Goal: Task Accomplishment & Management: Complete application form

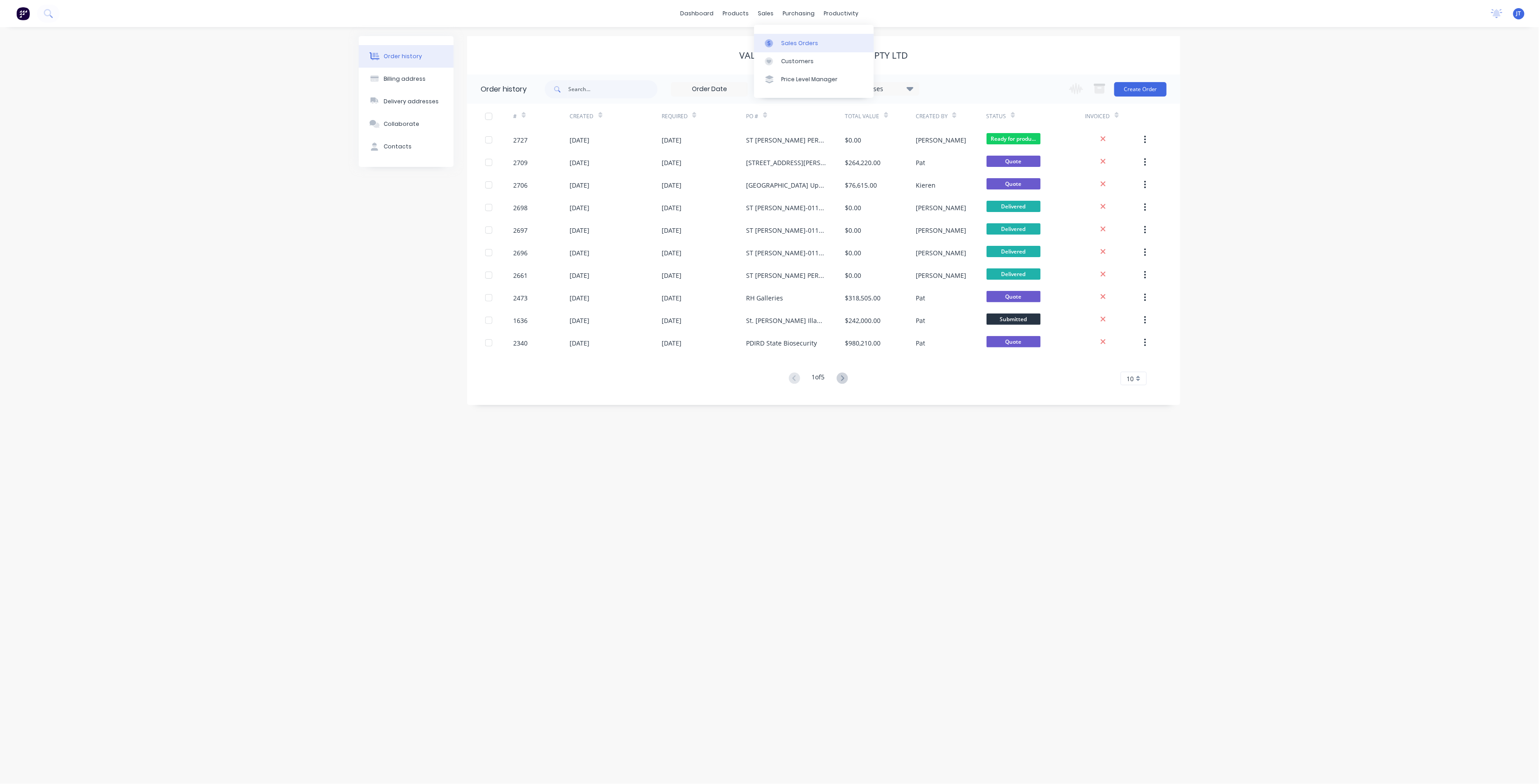
click at [787, 42] on div "Sales Orders" at bounding box center [800, 44] width 37 height 8
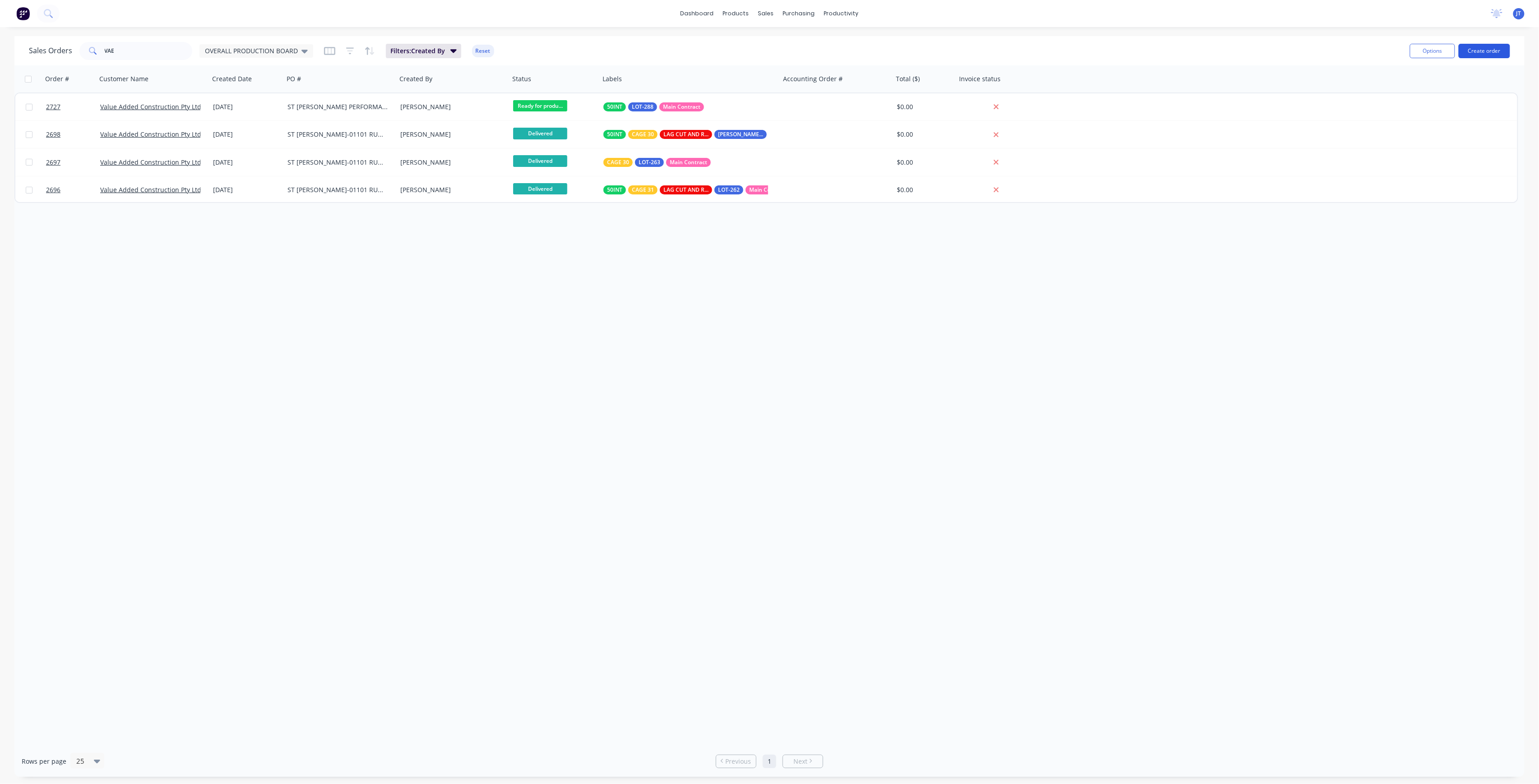
click at [1494, 53] on button "Create order" at bounding box center [1485, 51] width 51 height 14
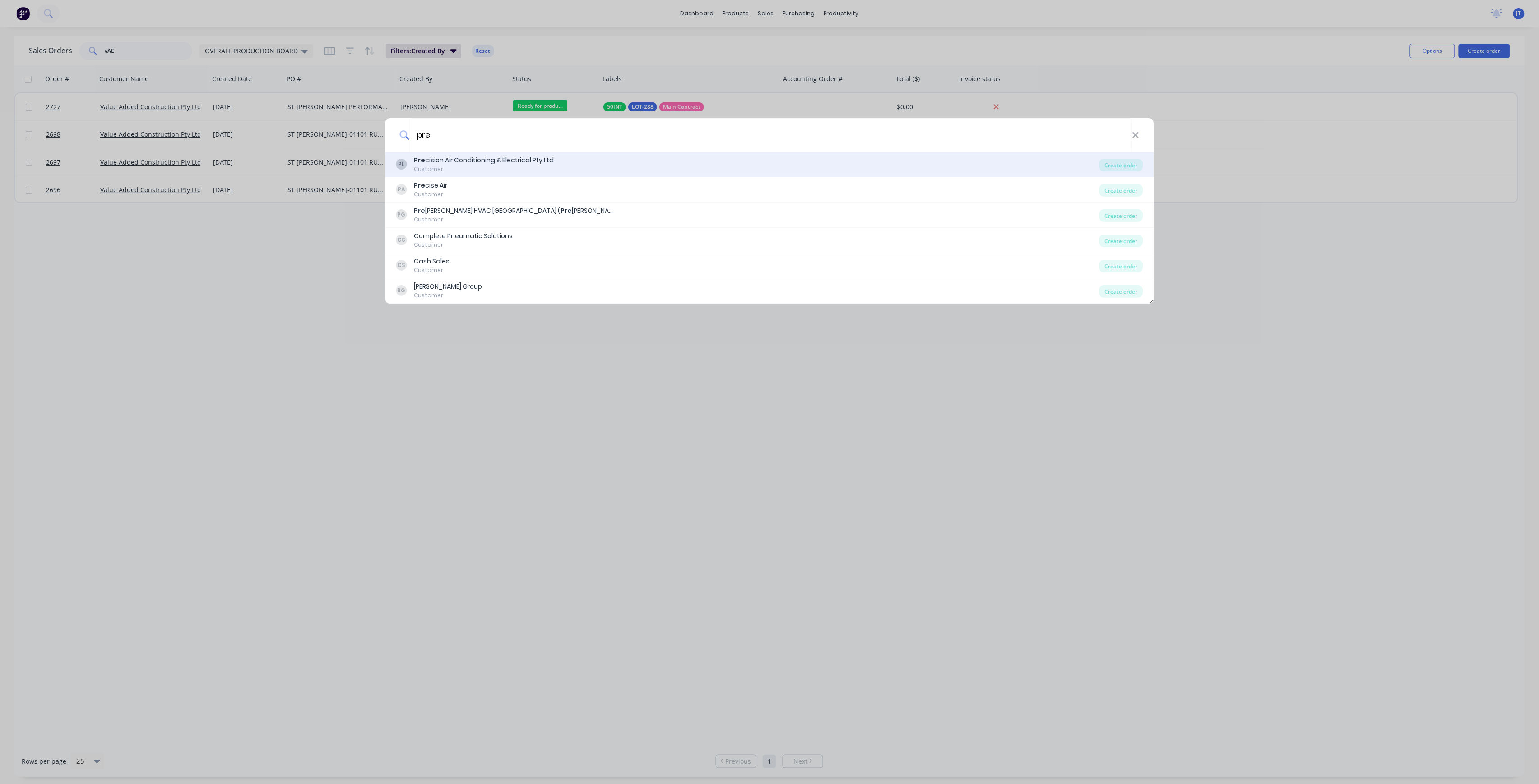
type input "pre"
click at [691, 176] on div "PL Pre cision Air Conditioning & Electrical Pty Ltd Customer Create order" at bounding box center [770, 165] width 768 height 25
click at [817, 168] on div "PL Pre cision Air Conditioning & Electrical Pty Ltd Customer" at bounding box center [747, 164] width 703 height 17
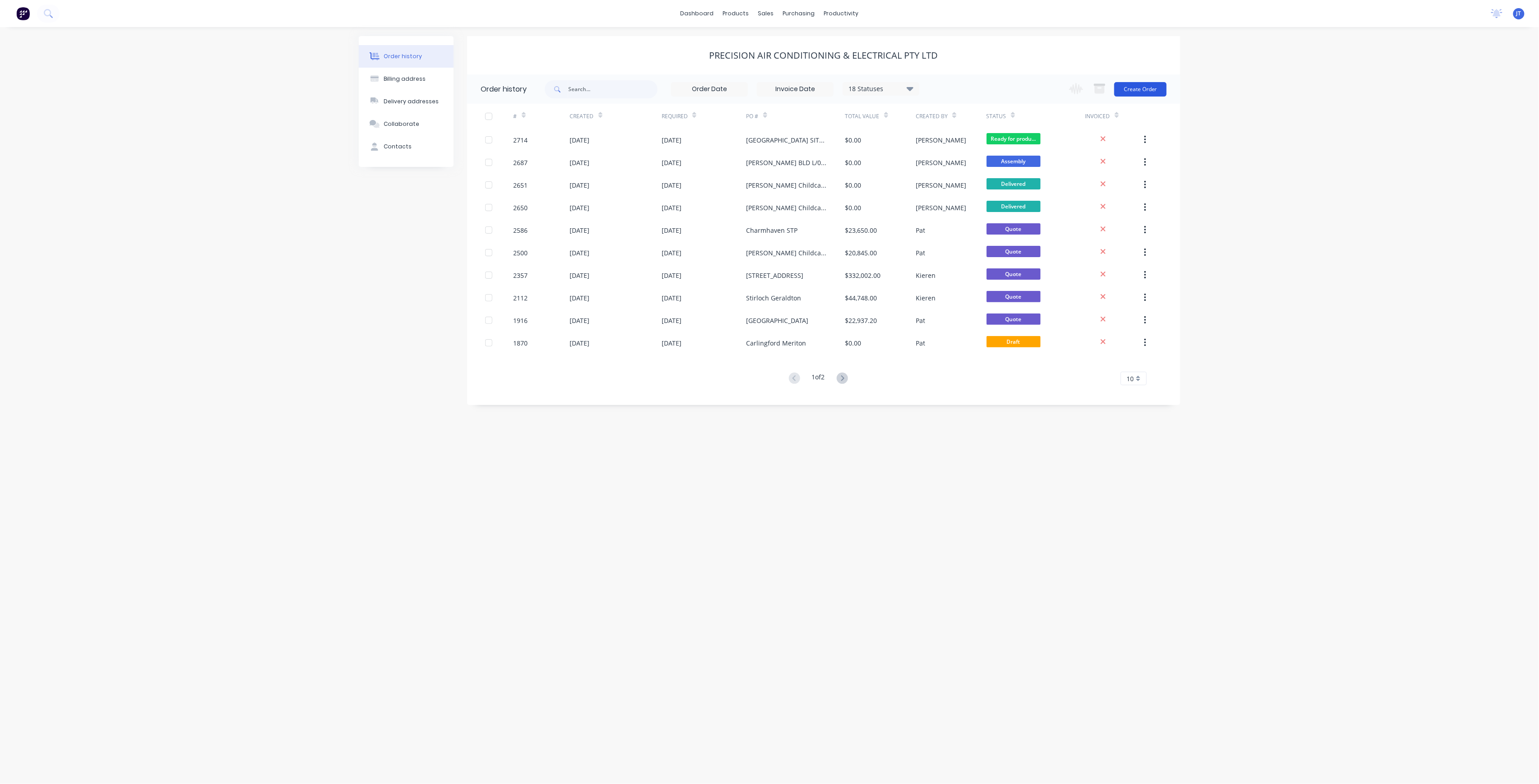
click at [1141, 94] on button "Create Order" at bounding box center [1141, 89] width 53 height 14
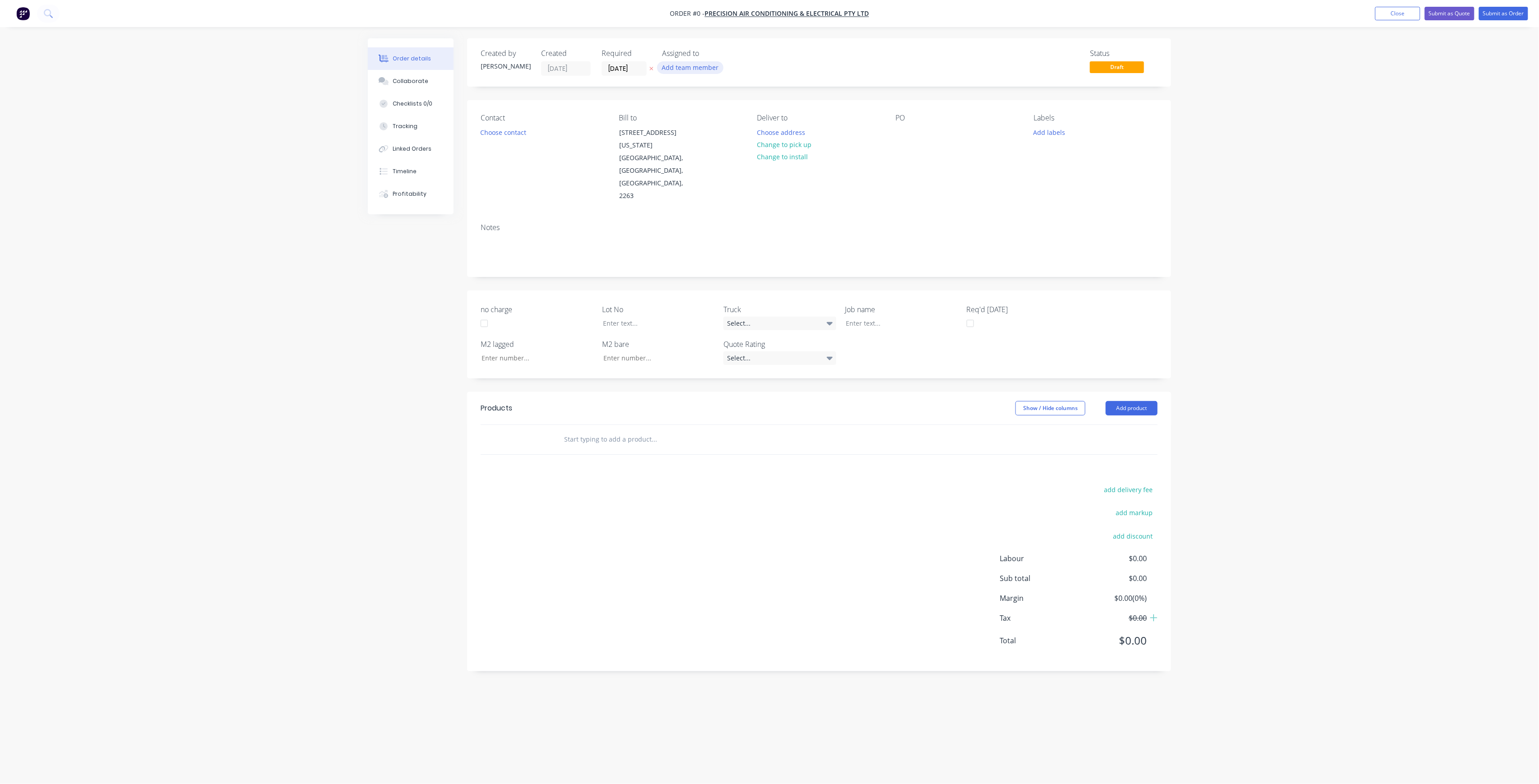
click at [705, 73] on button "Add team member" at bounding box center [690, 67] width 66 height 12
click at [719, 129] on button "005APS" at bounding box center [730, 136] width 136 height 18
click at [706, 115] on div "005APS" at bounding box center [735, 118] width 90 height 10
click at [716, 119] on div "[PERSON_NAME] (You)" at bounding box center [735, 118] width 90 height 10
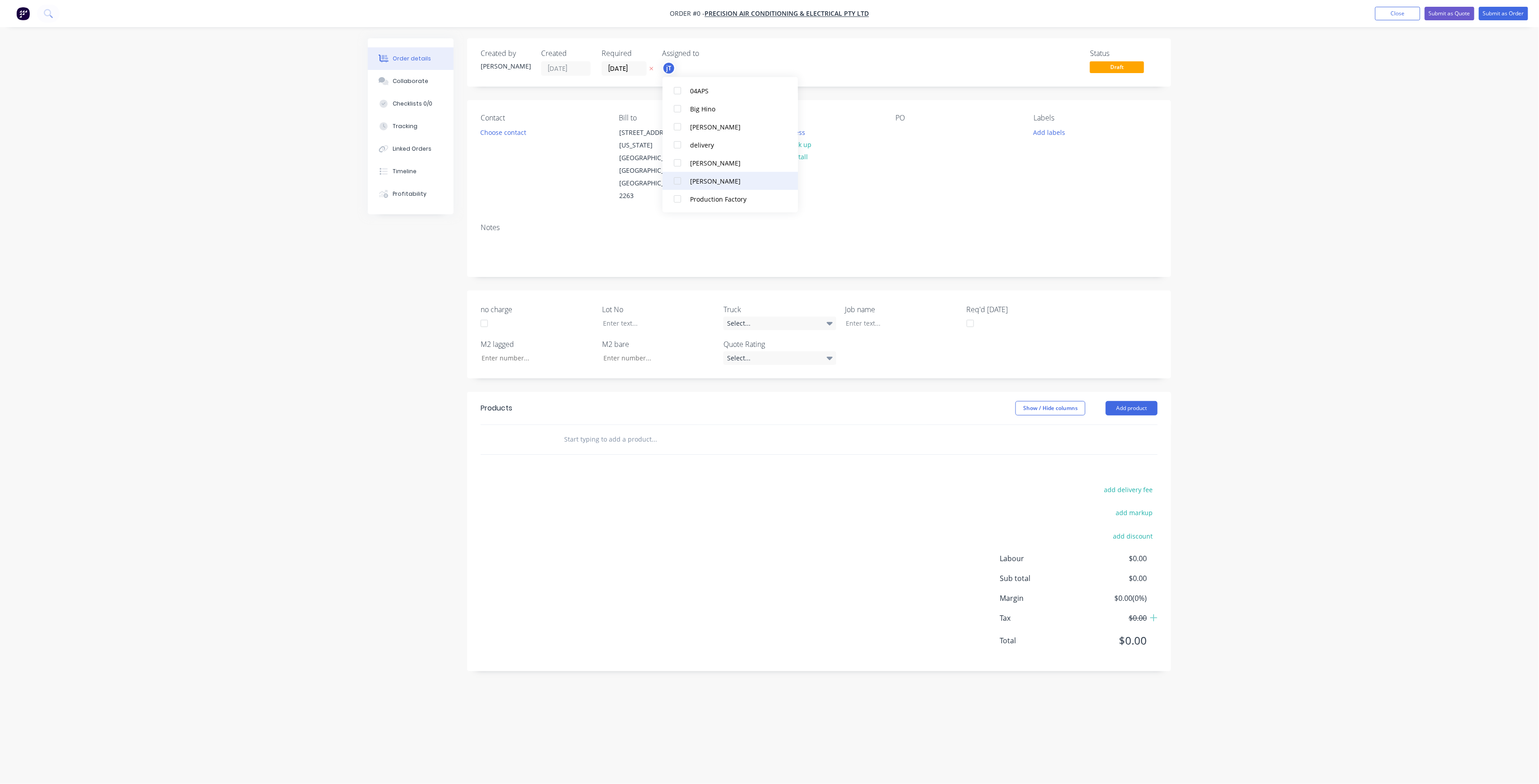
click at [733, 185] on div "[PERSON_NAME]" at bounding box center [735, 181] width 90 height 10
click at [850, 94] on div "Order details Collaborate Checklists 0/0 Tracking Linked Orders Timeline Profit…" at bounding box center [770, 374] width 821 height 673
click at [798, 128] on button "Choose address" at bounding box center [781, 132] width 58 height 12
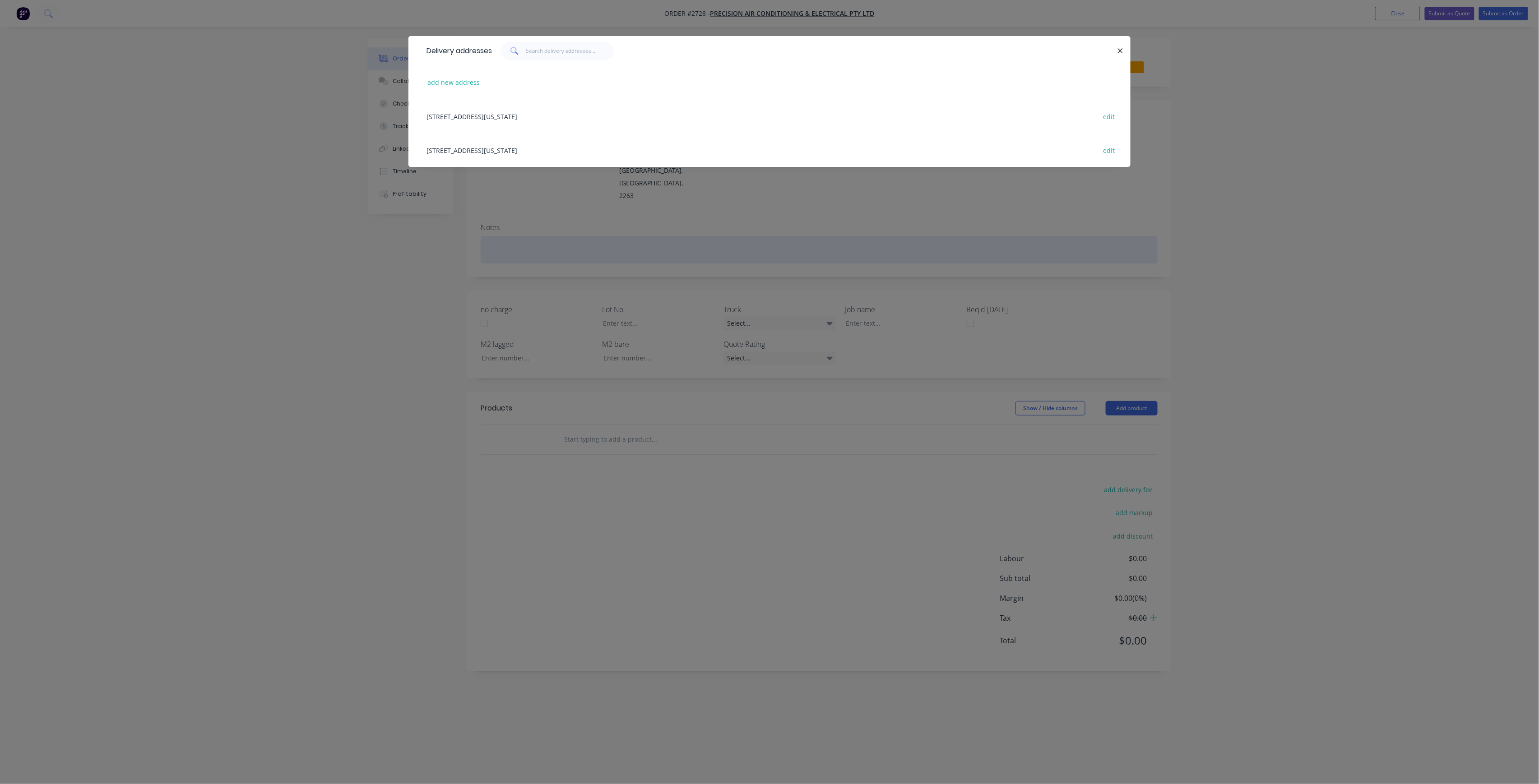
click at [617, 212] on div "Delivery addresses add new address [STREET_ADDRESS][US_STATE] edit [STREET_ADDR…" at bounding box center [770, 392] width 1539 height 784
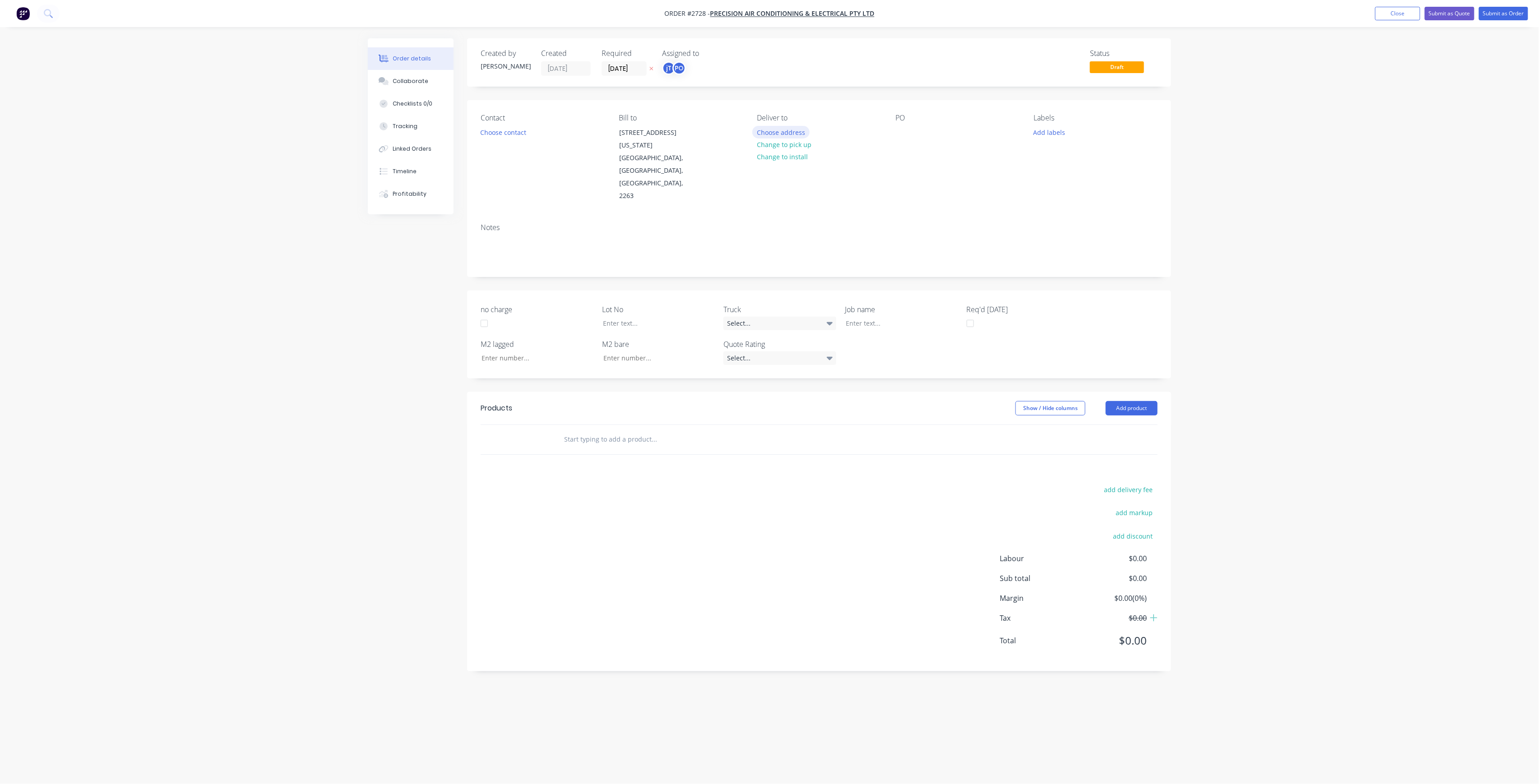
click at [799, 134] on button "Choose address" at bounding box center [781, 132] width 58 height 12
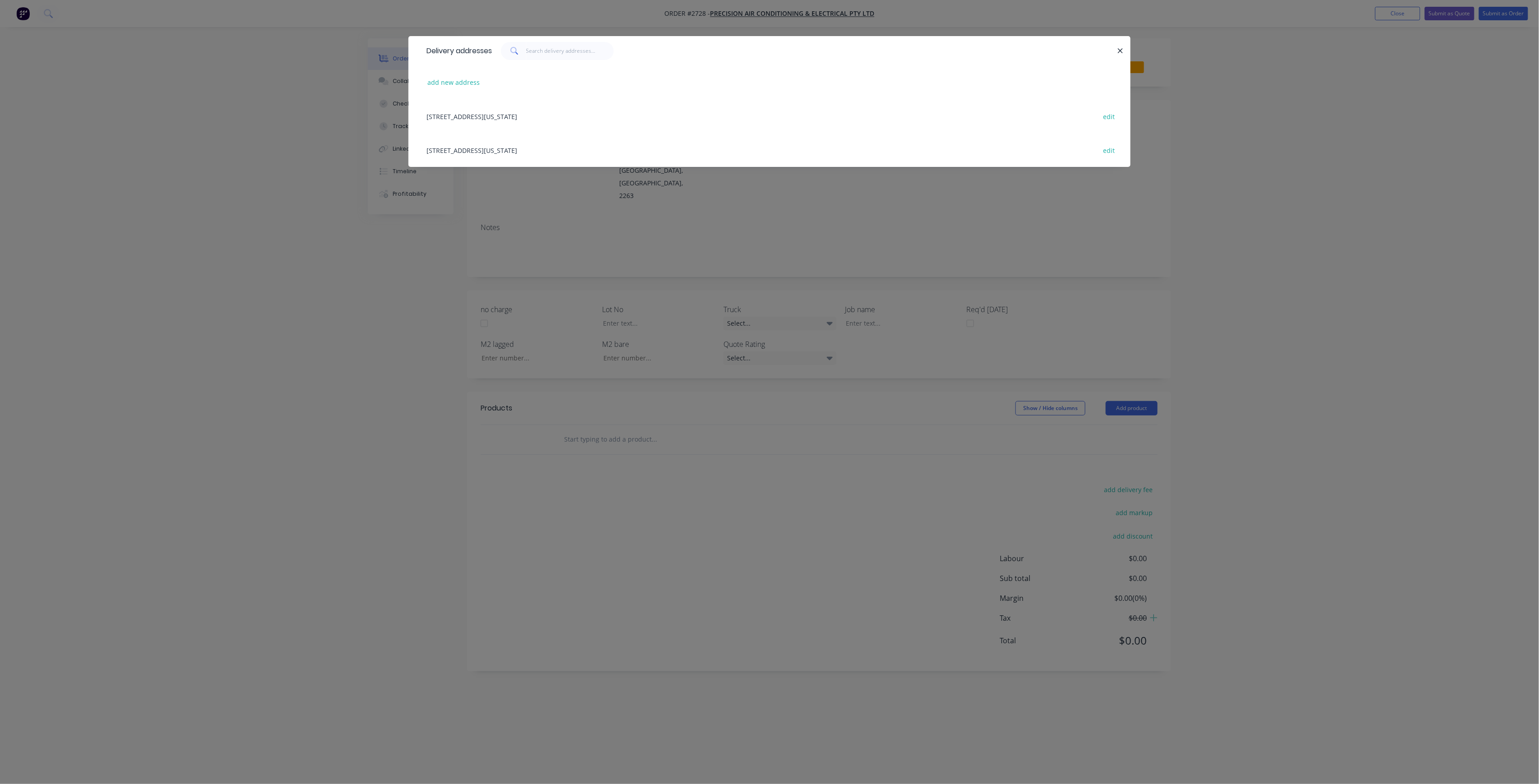
click at [630, 252] on div "Delivery addresses add new address [STREET_ADDRESS][US_STATE] edit [STREET_ADDR…" at bounding box center [770, 392] width 1539 height 784
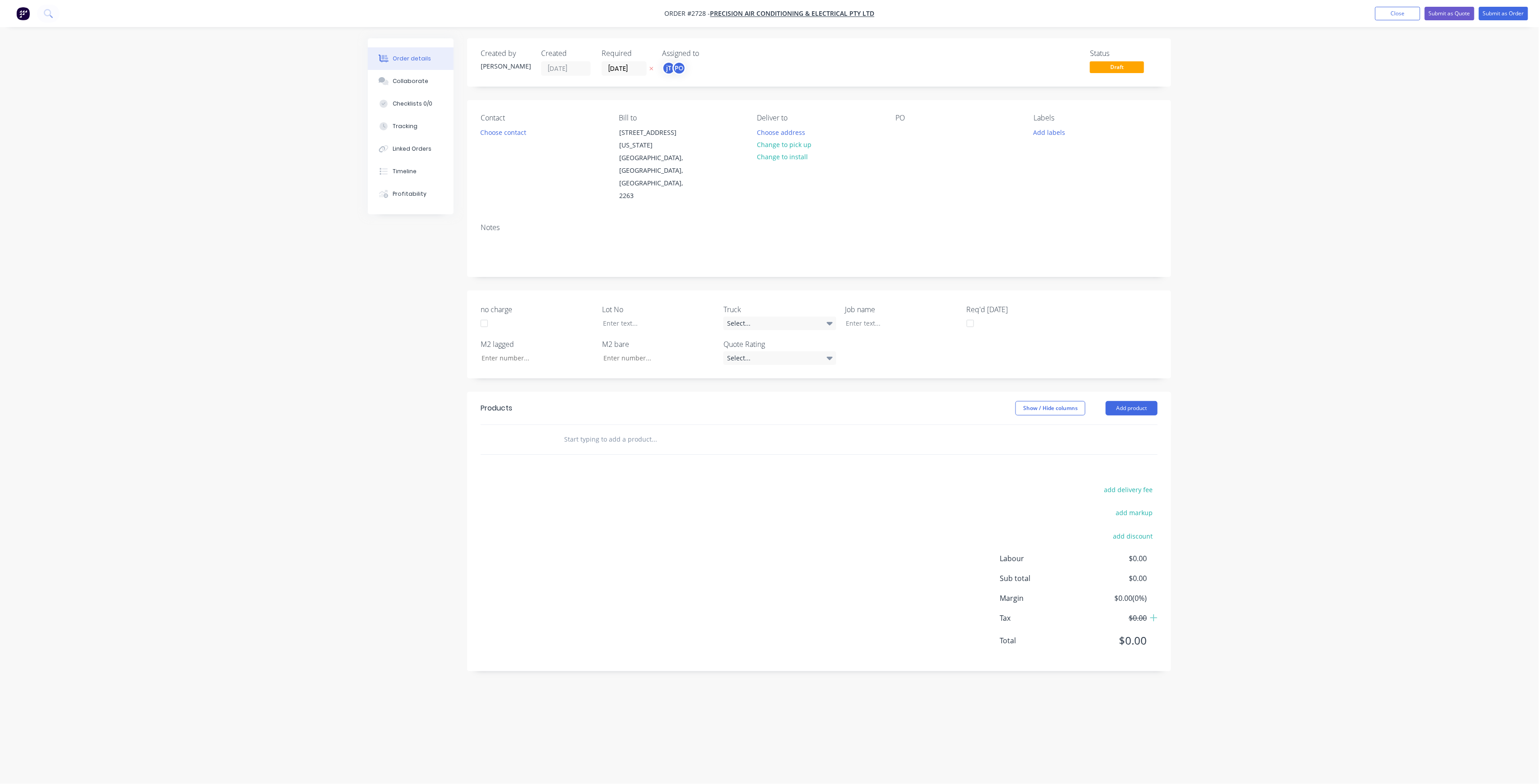
click at [910, 121] on div "PO" at bounding box center [957, 118] width 124 height 8
click at [909, 130] on div at bounding box center [903, 133] width 14 height 13
click at [1058, 131] on button "Add labels" at bounding box center [1049, 132] width 41 height 12
click at [1084, 163] on input "text" at bounding box center [1109, 159] width 94 height 18
click at [1066, 204] on div "LOT-289 edit" at bounding box center [1102, 213] width 117 height 18
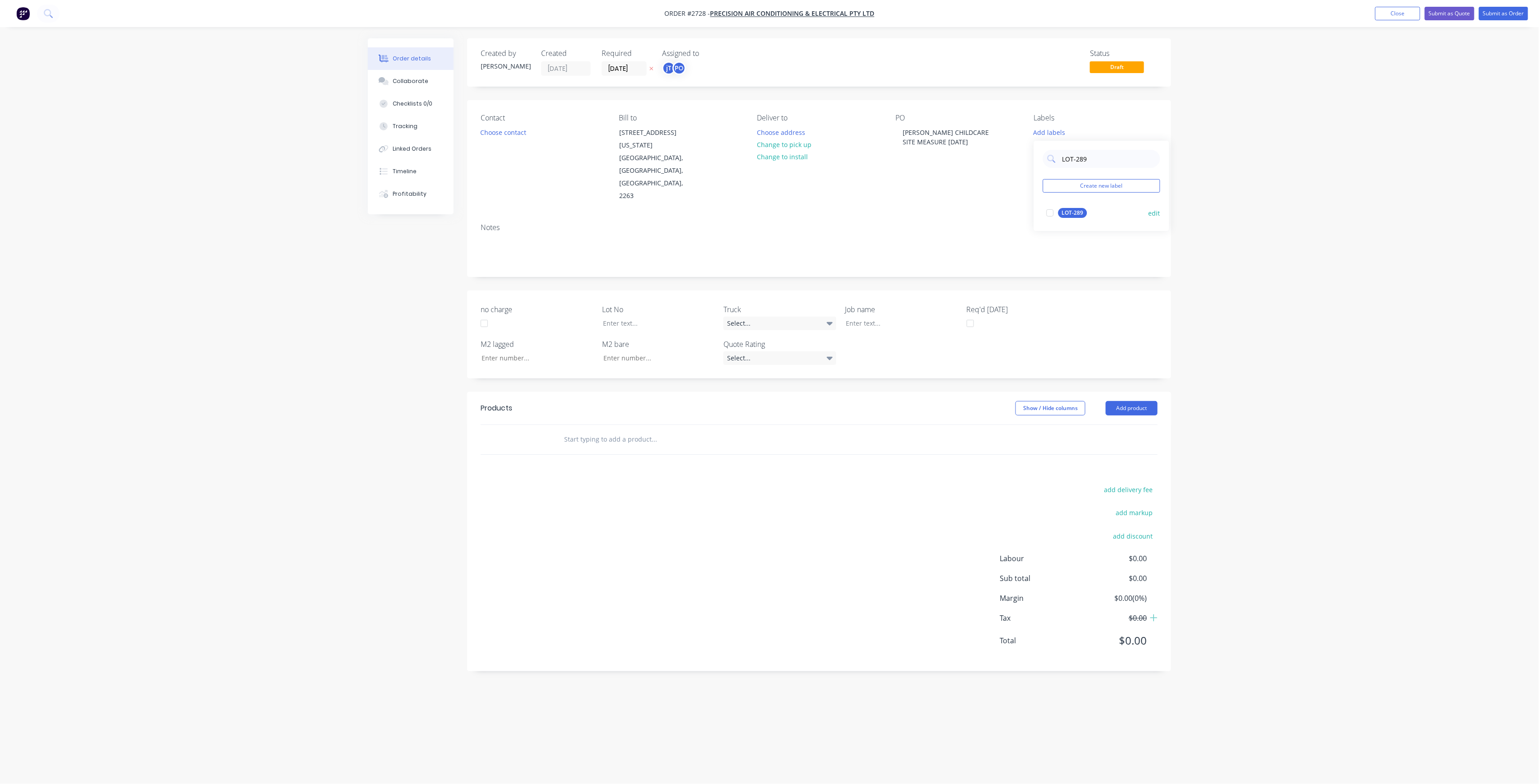
click at [1060, 216] on div "LOT-289" at bounding box center [1072, 213] width 29 height 10
click at [1096, 156] on input "LOT-289" at bounding box center [1109, 155] width 94 height 18
click at [1069, 210] on div "Main Contract" at bounding box center [1080, 208] width 45 height 10
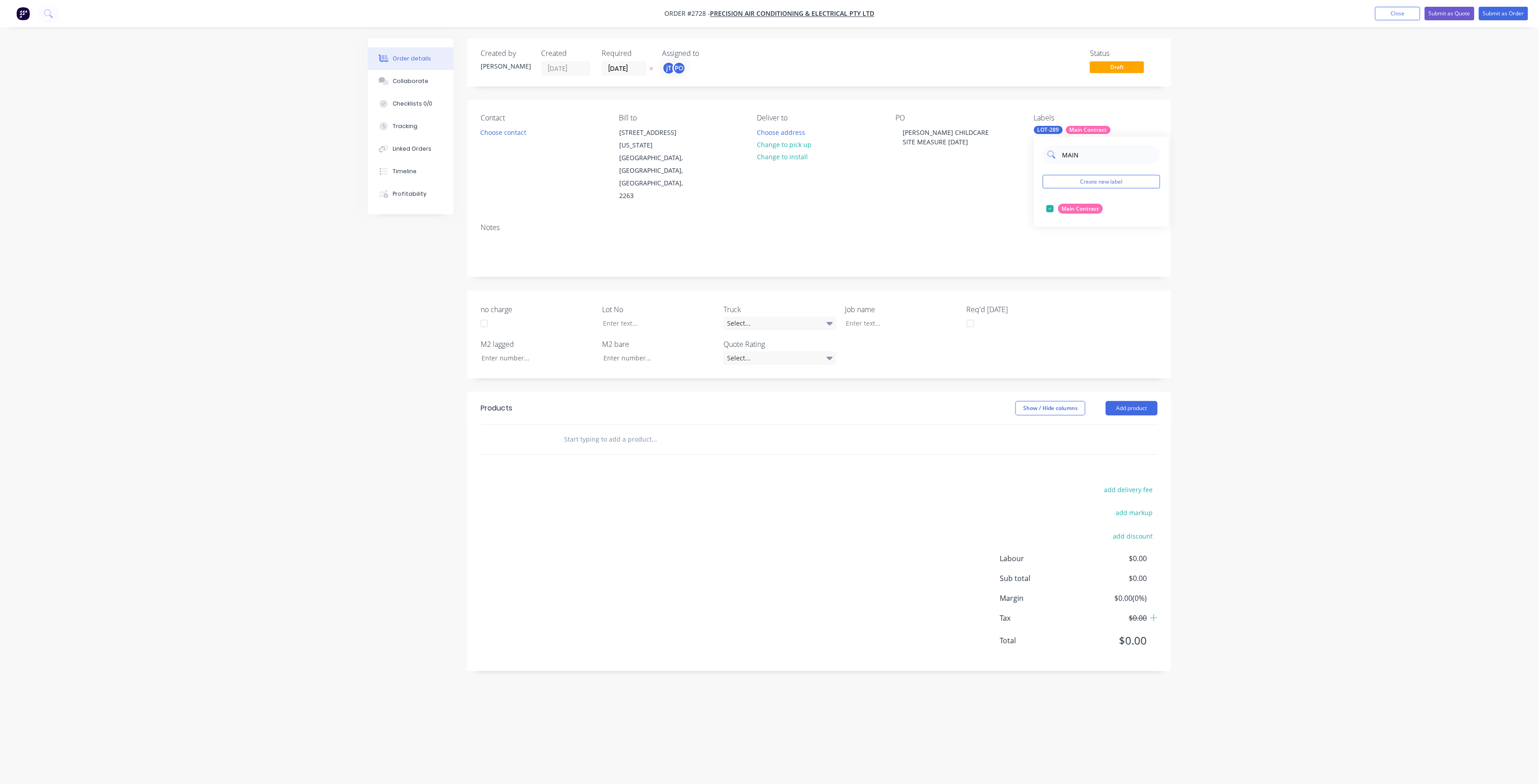
click at [1096, 150] on input "MAIN" at bounding box center [1109, 155] width 94 height 18
type input "50"
click at [1073, 244] on div "50INT" at bounding box center [1069, 245] width 23 height 10
click at [1243, 210] on div "Order details Collaborate Checklists 0/0 Tracking Linked Orders Timeline Profit…" at bounding box center [770, 392] width 1539 height 784
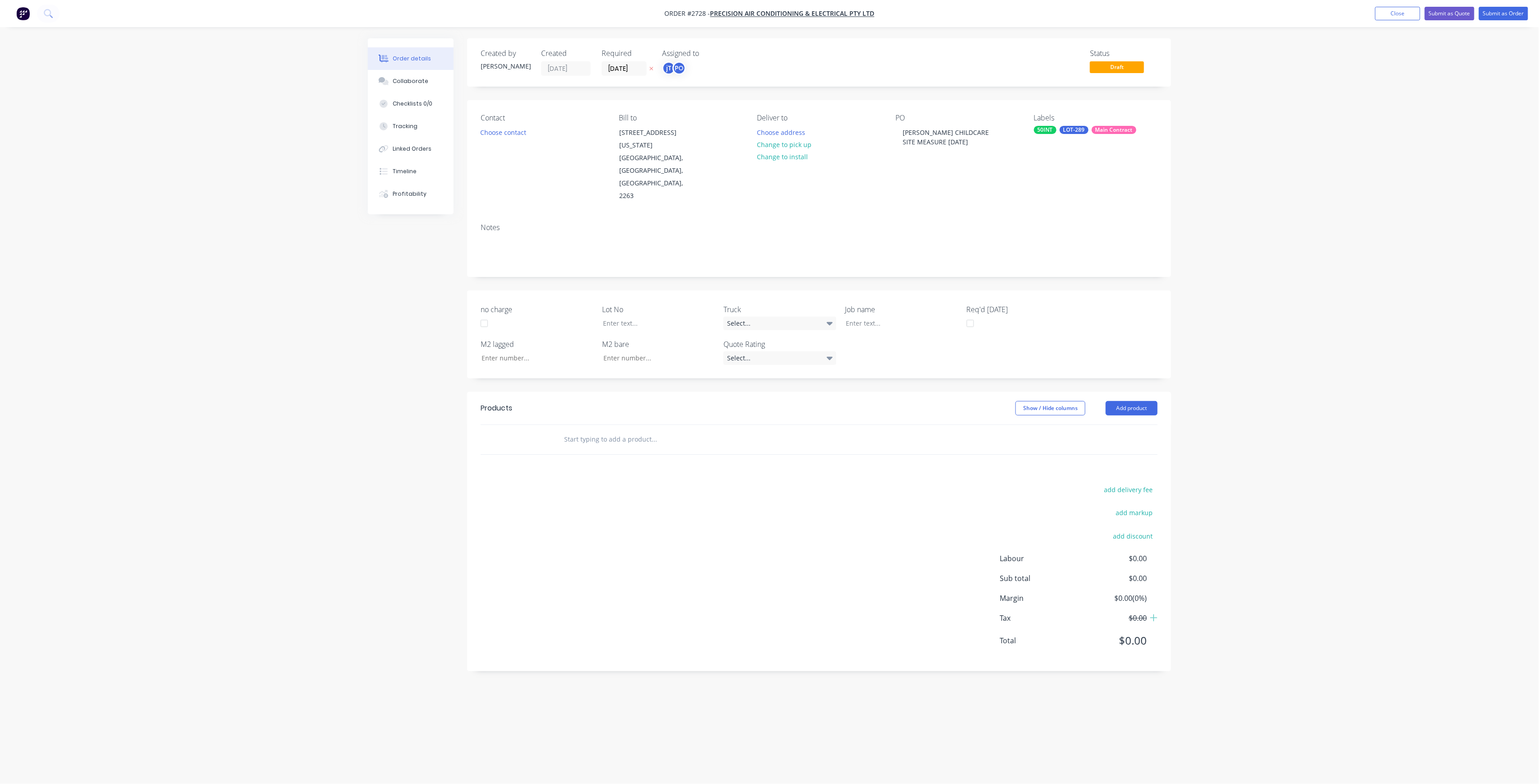
click at [673, 304] on label "Lot No" at bounding box center [658, 309] width 113 height 11
click at [667, 316] on div at bounding box center [652, 323] width 113 height 13
click at [864, 316] on div at bounding box center [895, 323] width 113 height 13
drag, startPoint x: 673, startPoint y: 288, endPoint x: 680, endPoint y: 271, distance: 18.4
click at [673, 316] on div "-298" at bounding box center [652, 323] width 113 height 13
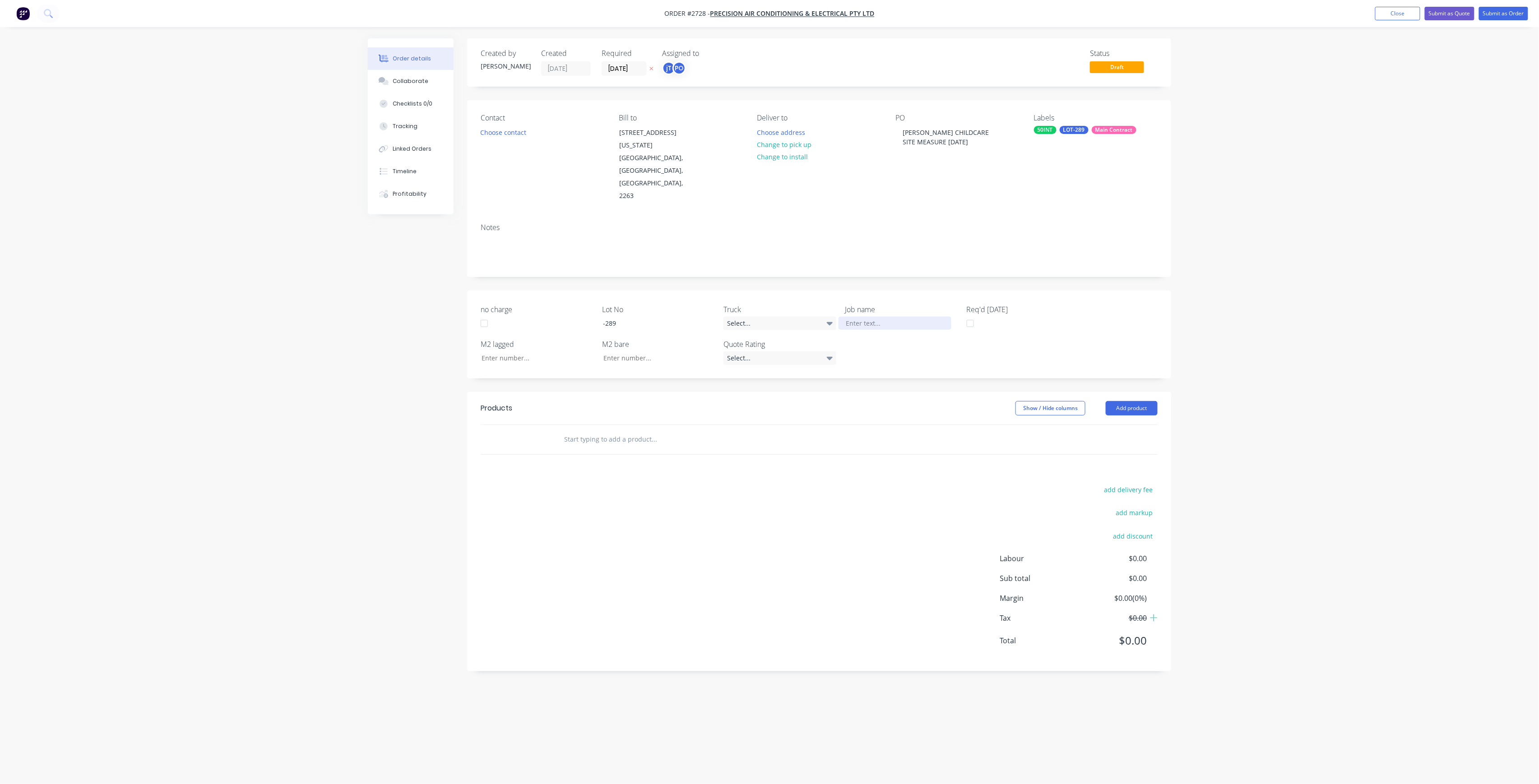
click at [872, 316] on div at bounding box center [895, 323] width 113 height 13
drag, startPoint x: 976, startPoint y: 143, endPoint x: 892, endPoint y: 132, distance: 84.7
click at [892, 132] on div "Contact Choose contact [PERSON_NAME] to [STREET_ADDRESS][US_STATE] Deliver to C…" at bounding box center [819, 158] width 704 height 116
copy div "[PERSON_NAME] CHILDCARE SITE MEASURE [DATE]"
click at [912, 316] on div at bounding box center [895, 323] width 113 height 13
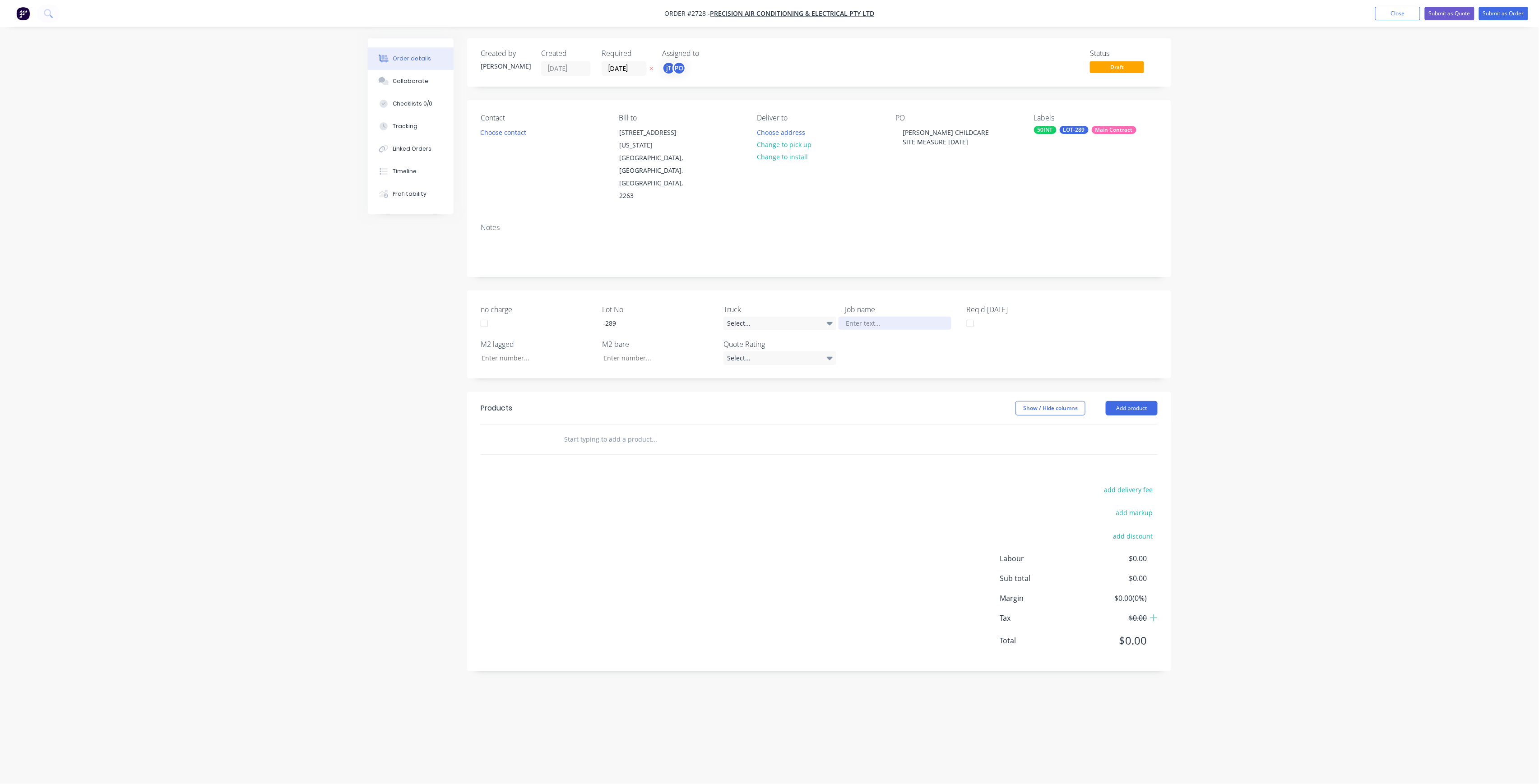
paste div
click at [910, 316] on div "[PERSON_NAME] CHILDCARESITE MEASURE [DATE]" at bounding box center [895, 333] width 113 height 32
click at [631, 434] on div at bounding box center [715, 448] width 325 height 29
click at [632, 439] on input "text" at bounding box center [654, 448] width 180 height 18
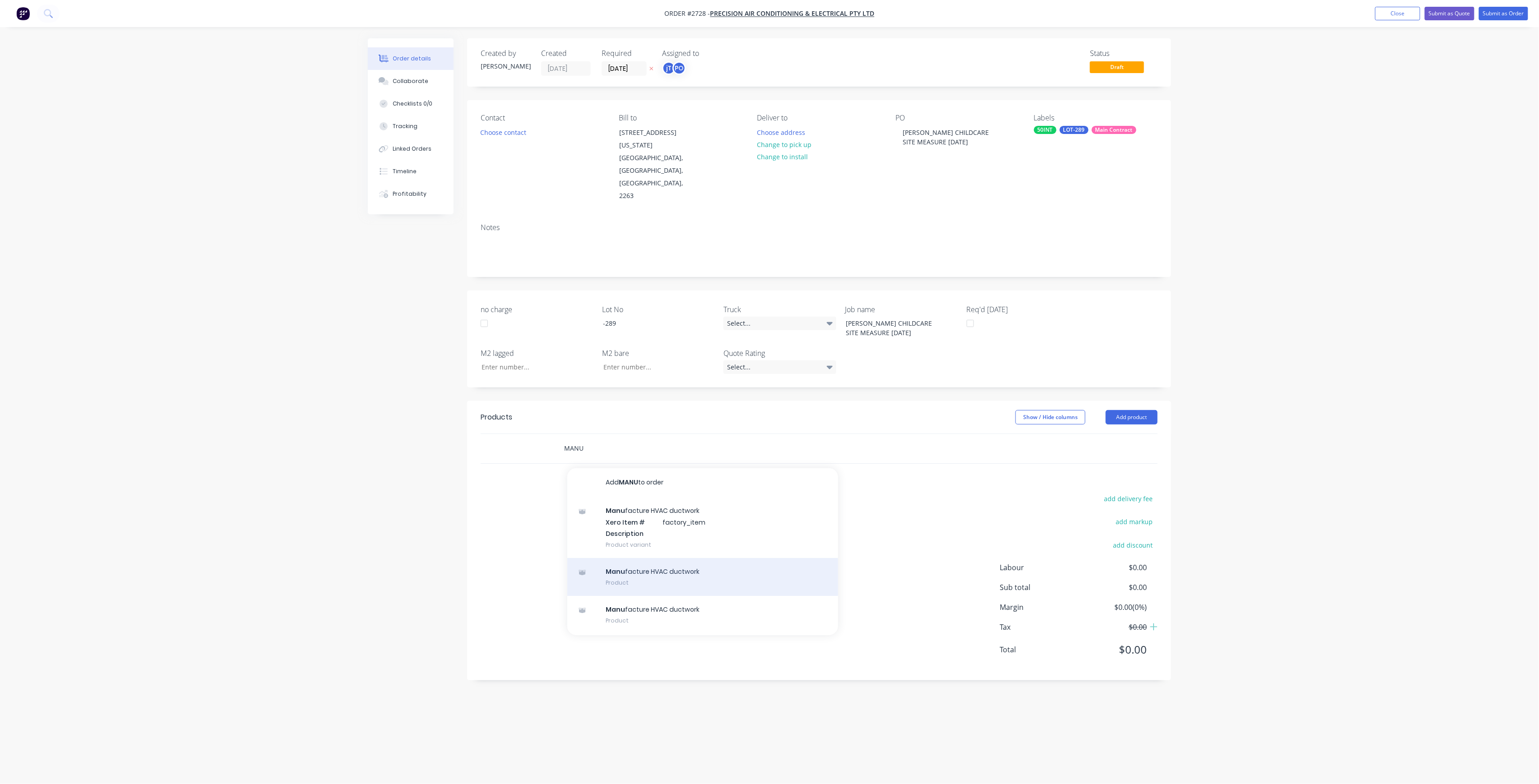
type input "MANU"
click at [682, 558] on div "Manu facture HVAC ductwork Product" at bounding box center [703, 576] width 271 height 38
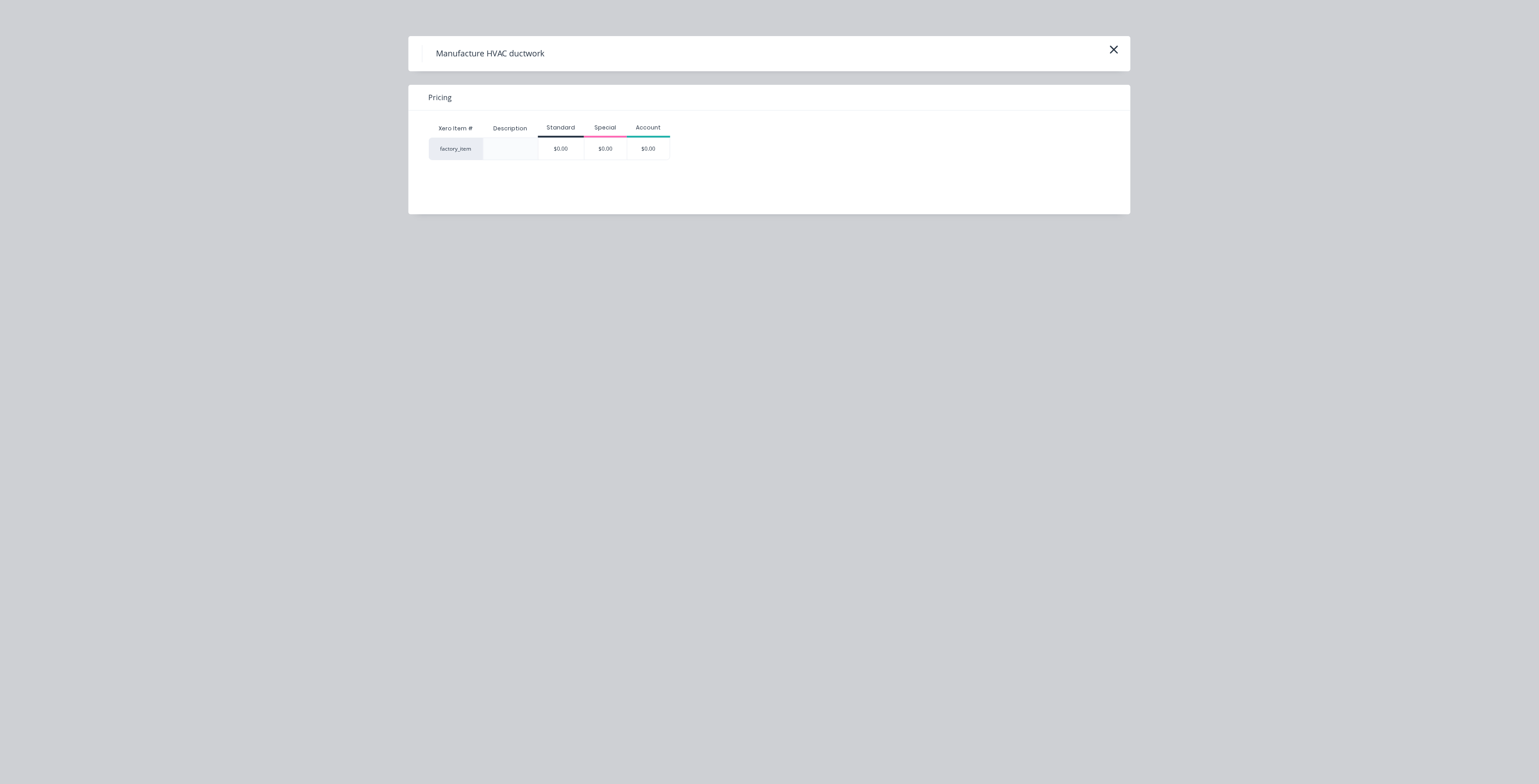
click at [569, 145] on div "$0.00" at bounding box center [561, 149] width 45 height 21
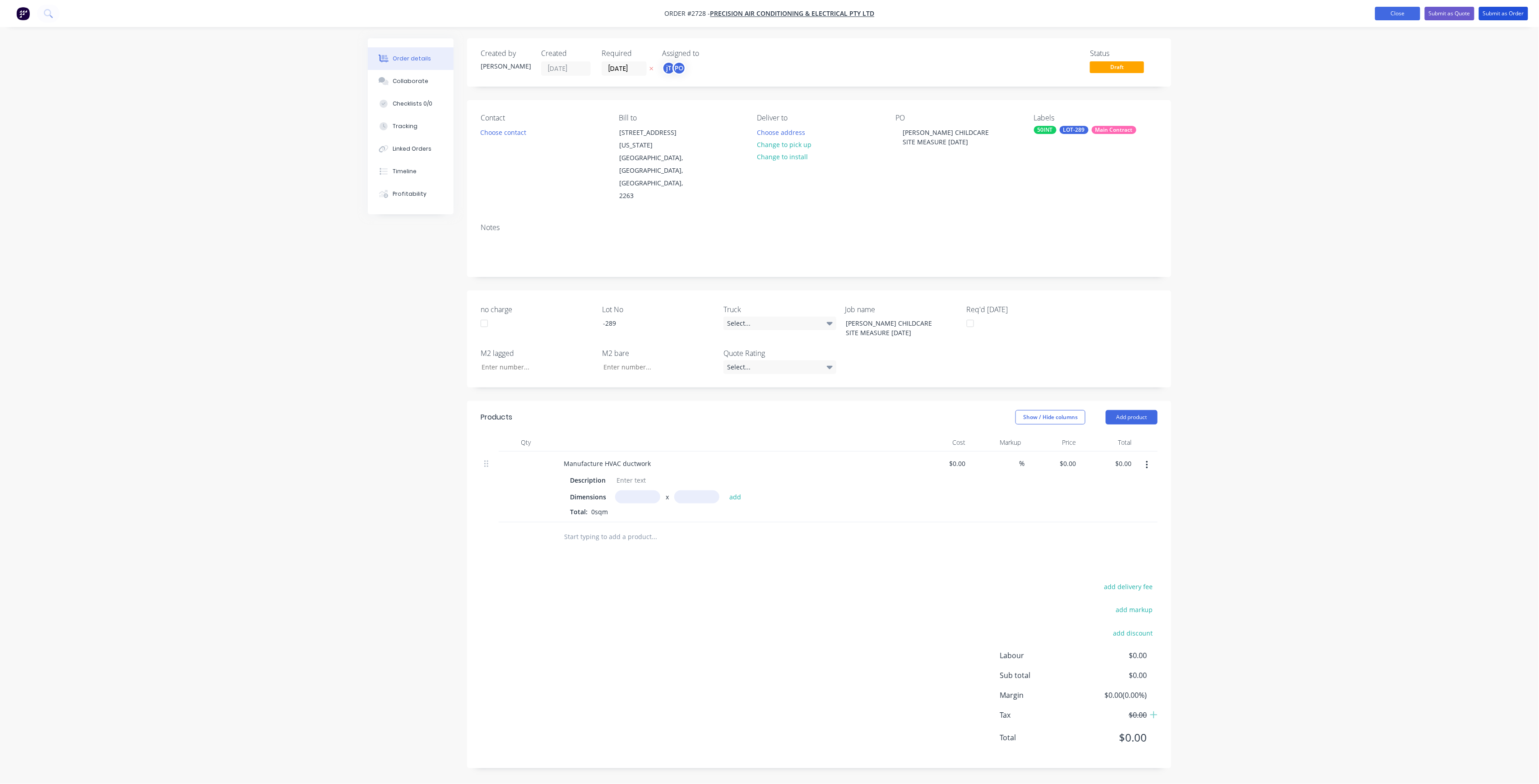
drag, startPoint x: 1512, startPoint y: 13, endPoint x: 1502, endPoint y: 19, distance: 11.7
click at [1511, 13] on button "Submit as Order" at bounding box center [1504, 13] width 49 height 14
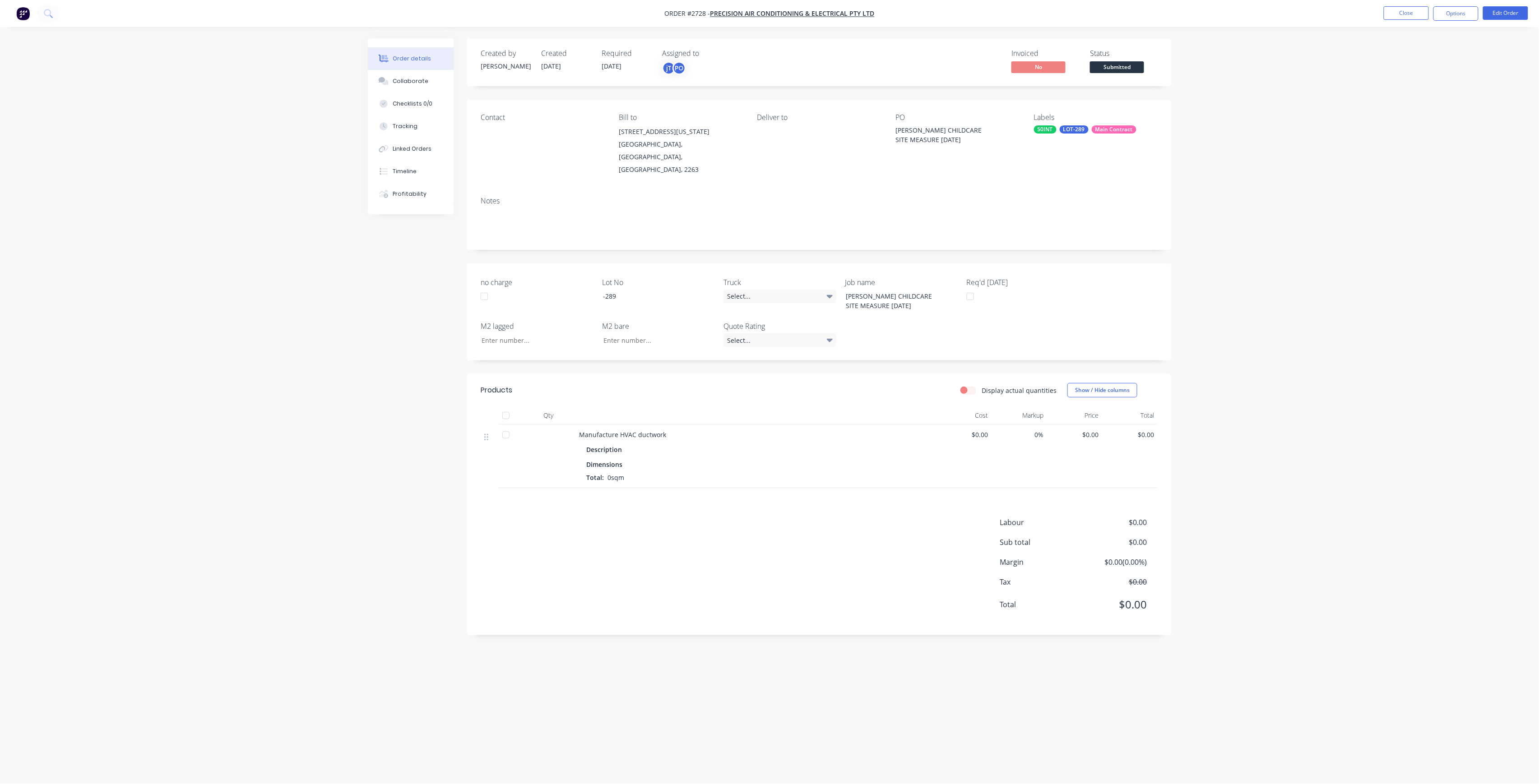
click at [1119, 71] on span "Submitted" at bounding box center [1117, 67] width 54 height 11
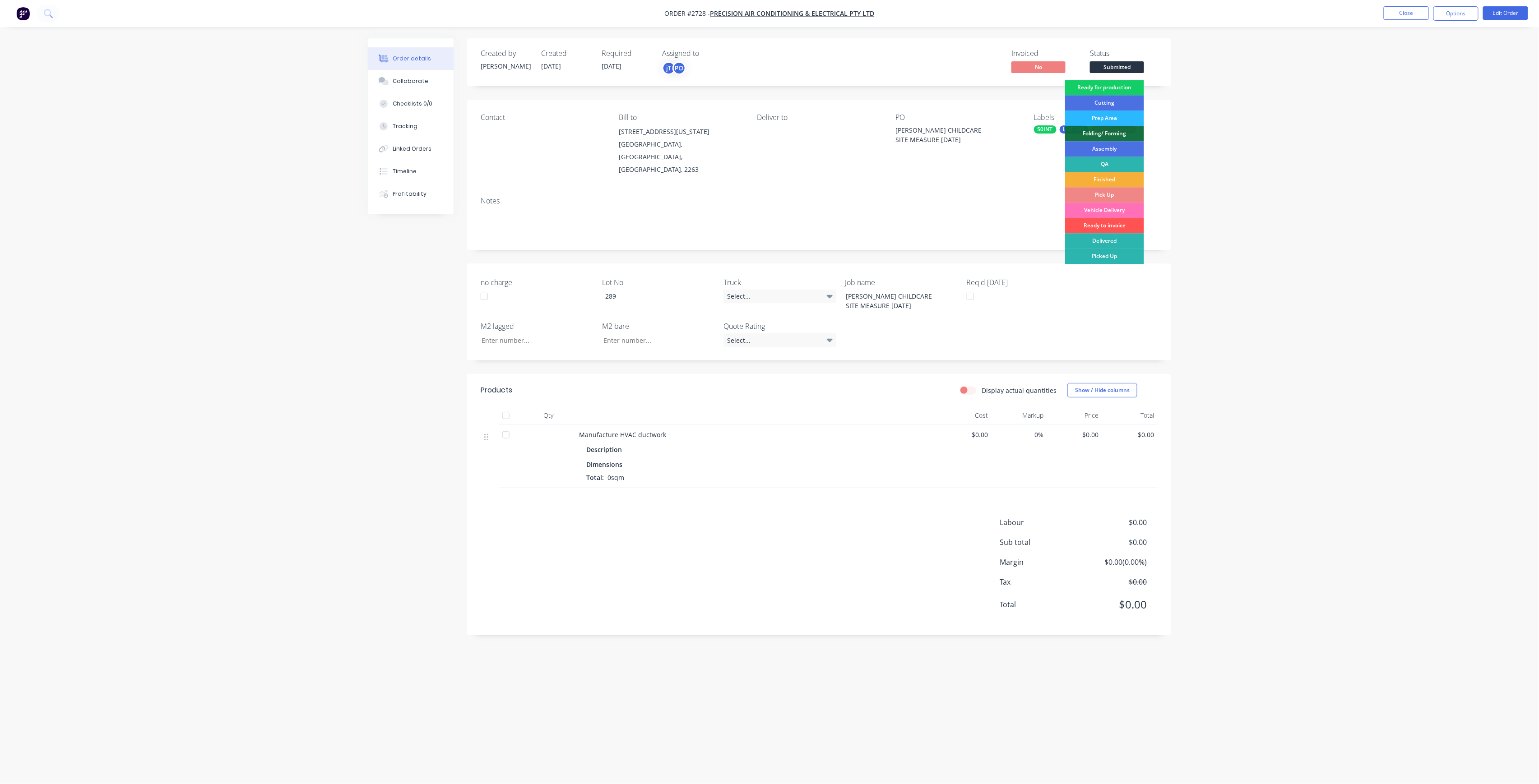
click at [1116, 91] on div "Ready for production" at bounding box center [1105, 88] width 79 height 16
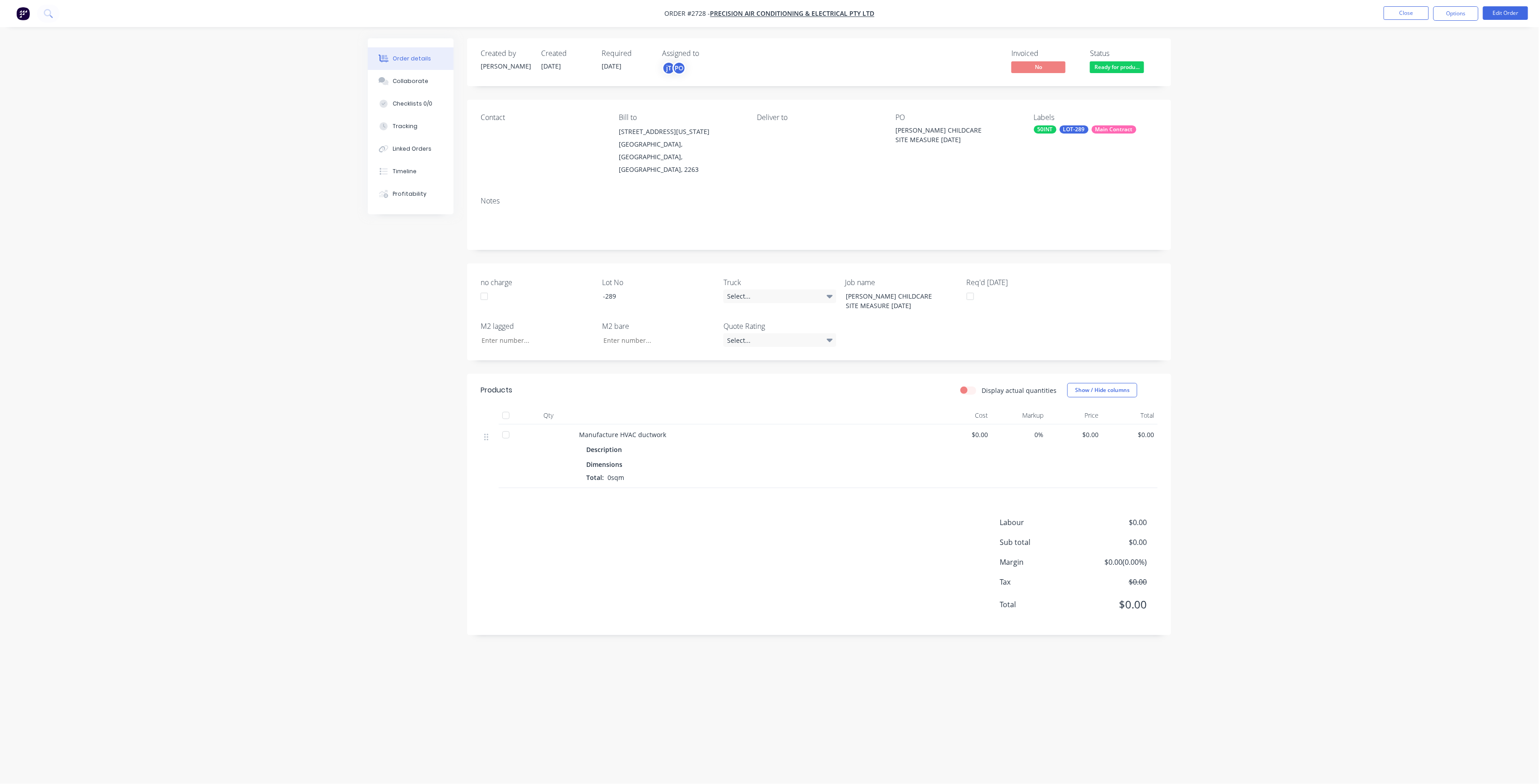
click at [1412, 21] on nav "Order #2728 - Precision Air Conditioning & Electrical Pty Ltd Close Options Edi…" at bounding box center [770, 13] width 1539 height 27
click at [1394, 32] on div "Order details Collaborate Checklists 0/0 Tracking Linked Orders Timeline Profit…" at bounding box center [770, 392] width 1539 height 784
click at [1399, 24] on nav "Order #2728 - Precision Air Conditioning & Electrical Pty Ltd Close Options Edi…" at bounding box center [770, 13] width 1539 height 27
click at [1397, 11] on button "Close" at bounding box center [1406, 13] width 45 height 14
